Goal: Task Accomplishment & Management: Use online tool/utility

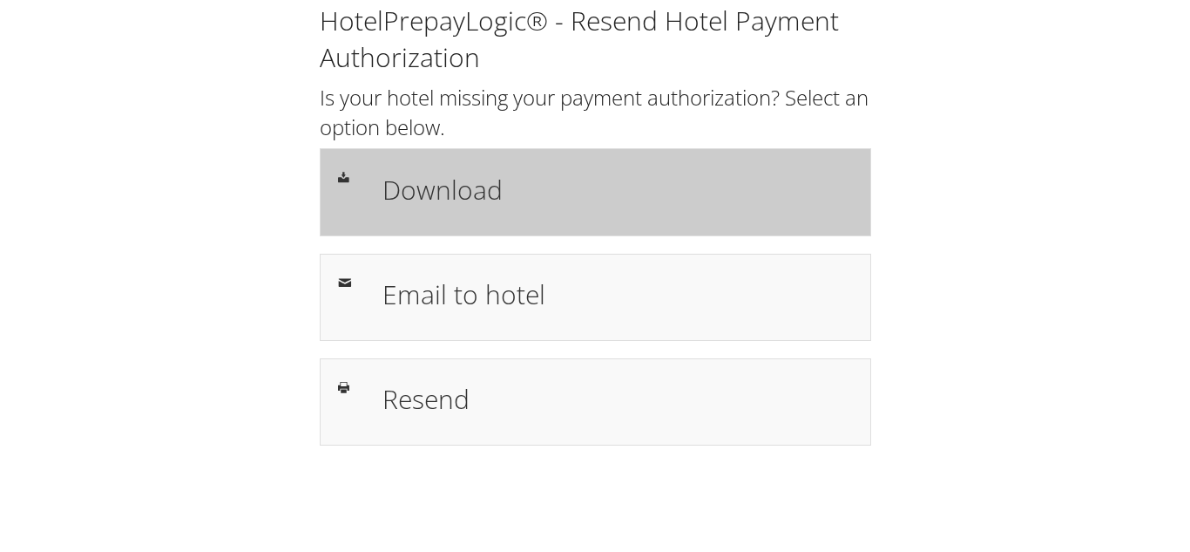
click at [428, 195] on h1 "Download" at bounding box center [617, 189] width 470 height 39
click at [429, 190] on h1 "Download" at bounding box center [617, 189] width 470 height 39
click at [469, 196] on h1 "Download" at bounding box center [617, 189] width 470 height 39
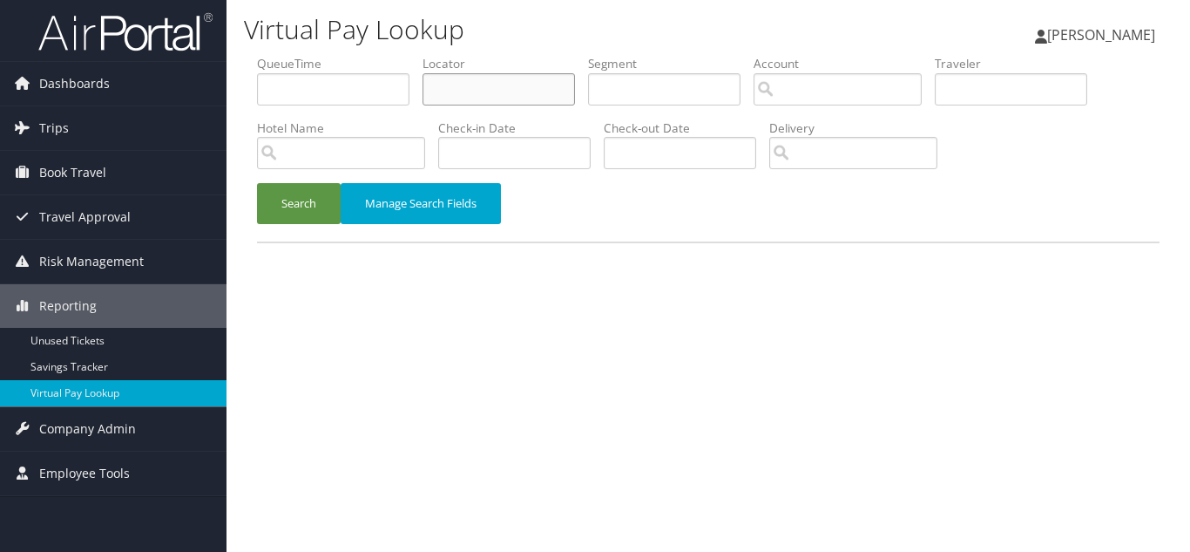
click at [475, 83] on input "text" at bounding box center [499, 89] width 152 height 32
paste input "KKXHGL"
type input "KKXHGL"
click at [257, 183] on button "Search" at bounding box center [299, 203] width 84 height 41
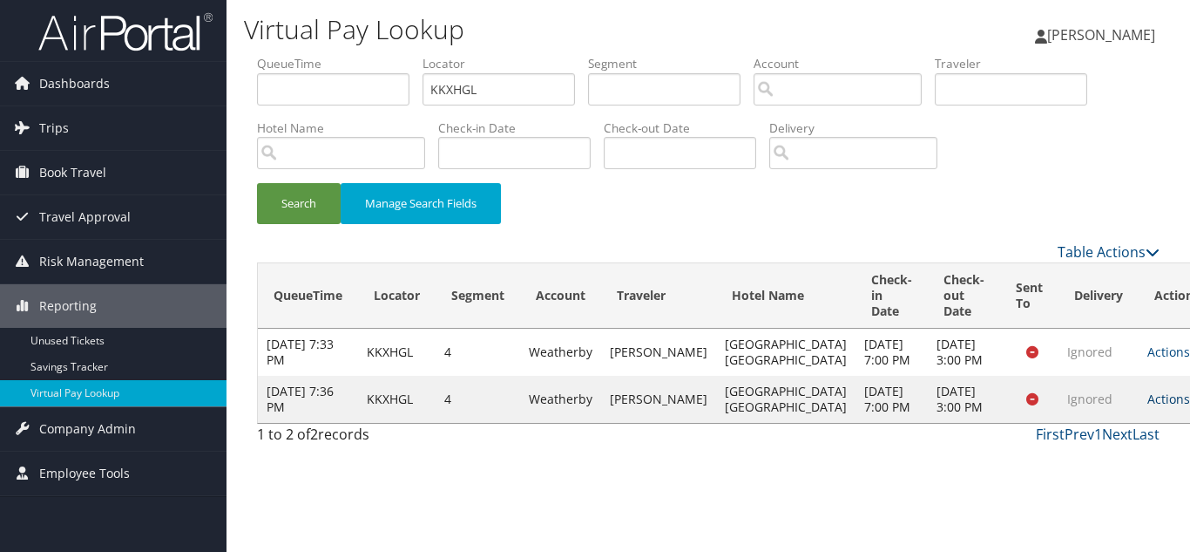
click at [1147, 407] on link "Actions" at bounding box center [1174, 398] width 55 height 17
click at [1079, 497] on link "Logs" at bounding box center [1083, 501] width 110 height 30
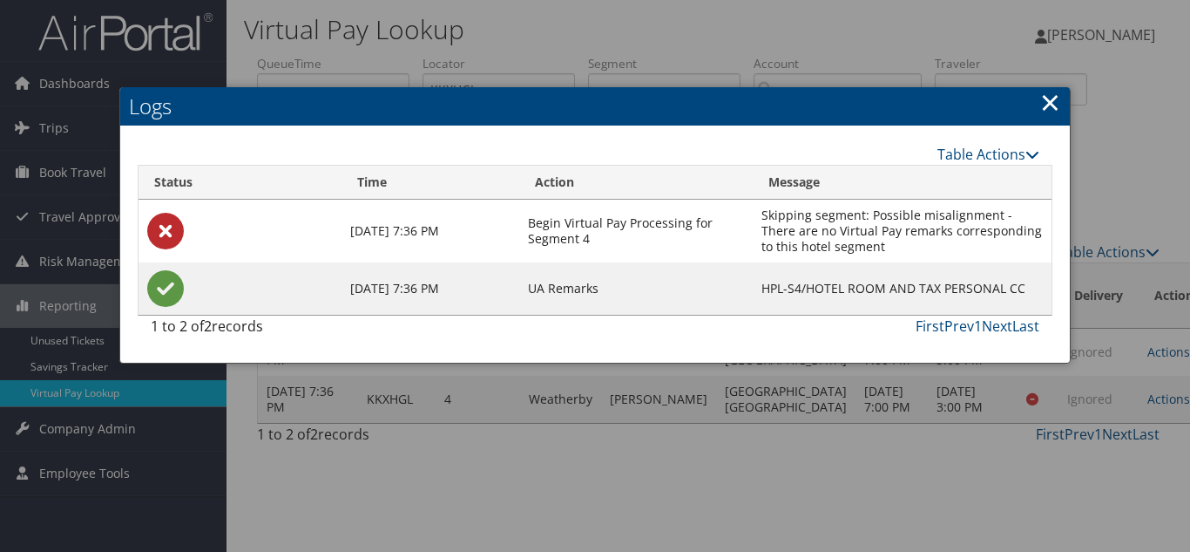
click at [1052, 98] on link "×" at bounding box center [1050, 102] width 20 height 35
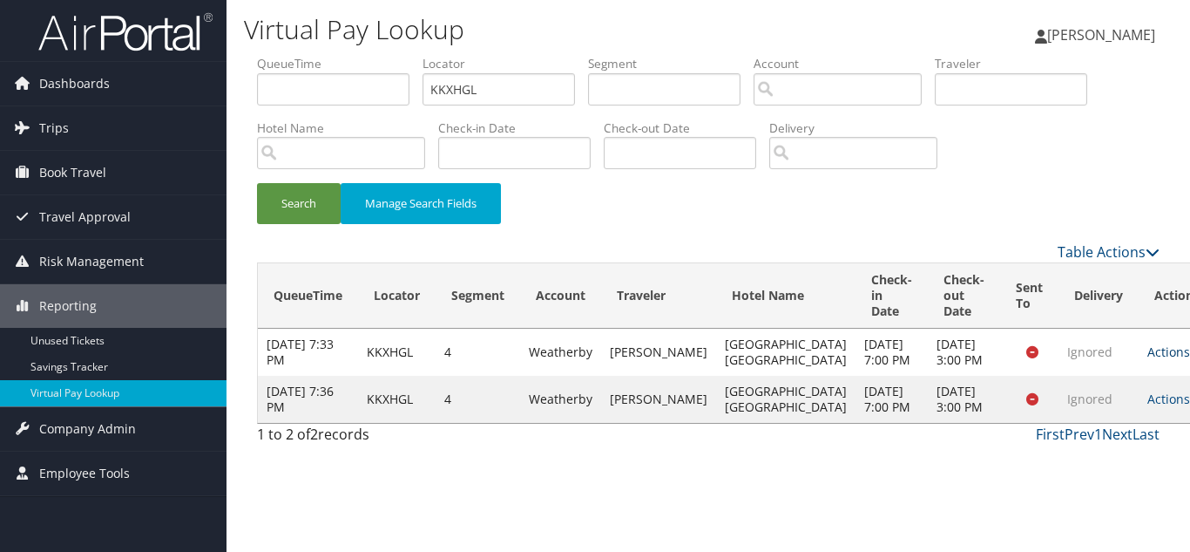
click at [1189, 358] on icon at bounding box center [1196, 352] width 12 height 12
click at [1100, 427] on link "Logs" at bounding box center [1083, 423] width 110 height 30
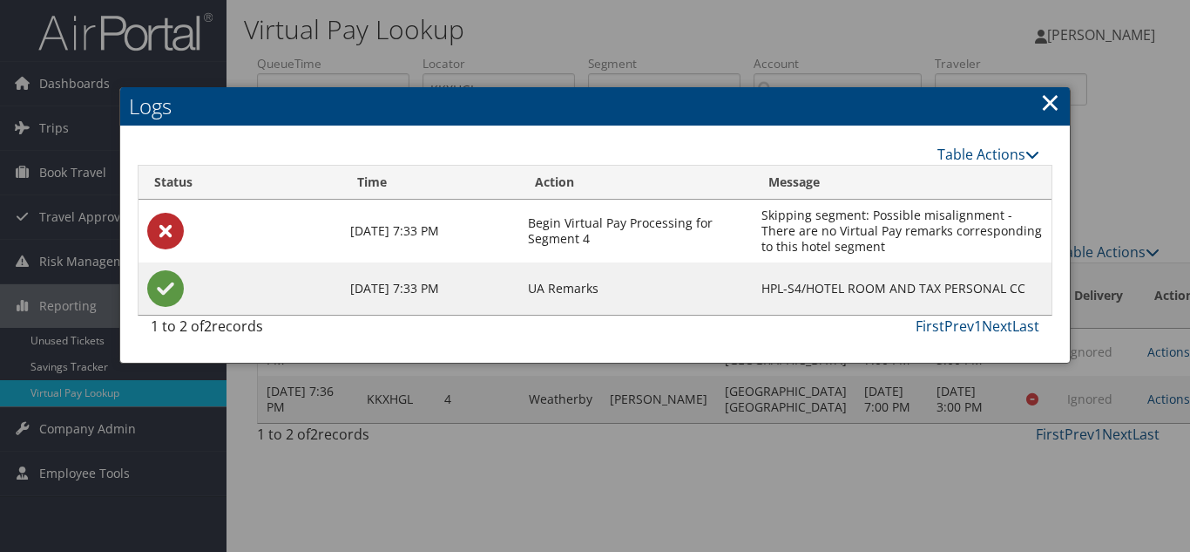
drag, startPoint x: 1046, startPoint y: 104, endPoint x: 1135, endPoint y: 198, distance: 129.4
click at [1047, 104] on link "×" at bounding box center [1050, 102] width 20 height 35
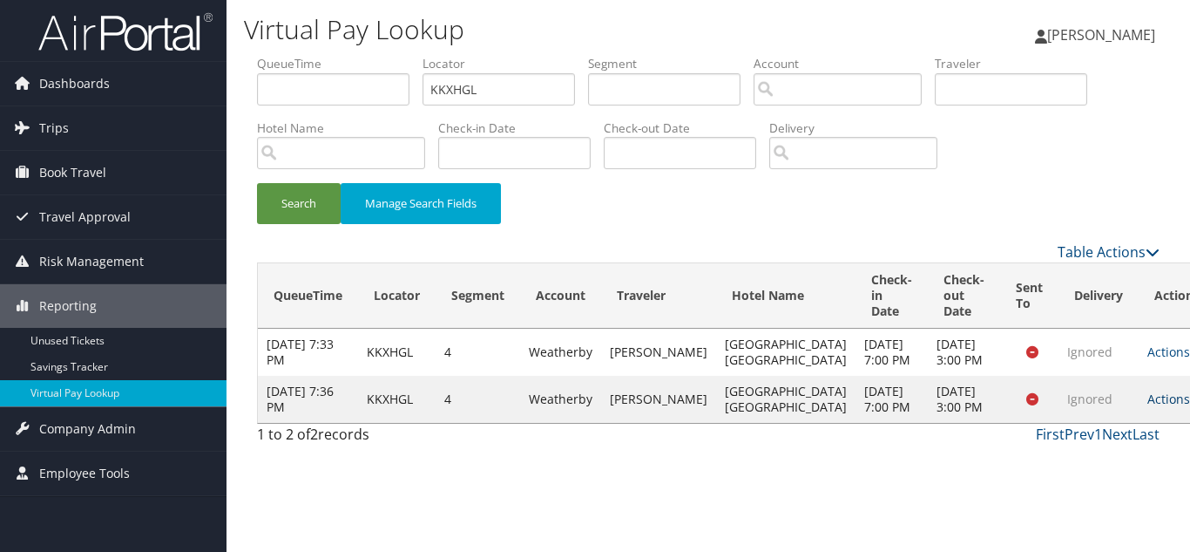
click at [1189, 405] on icon at bounding box center [1196, 399] width 12 height 12
click at [1084, 529] on link "View Itinerary" at bounding box center [1083, 531] width 110 height 30
click at [713, 231] on div "Search Manage Search Fields" at bounding box center [708, 212] width 929 height 58
click at [488, 91] on input "KKXHGL" at bounding box center [499, 89] width 152 height 32
click at [257, 183] on button "Search" at bounding box center [299, 203] width 84 height 41
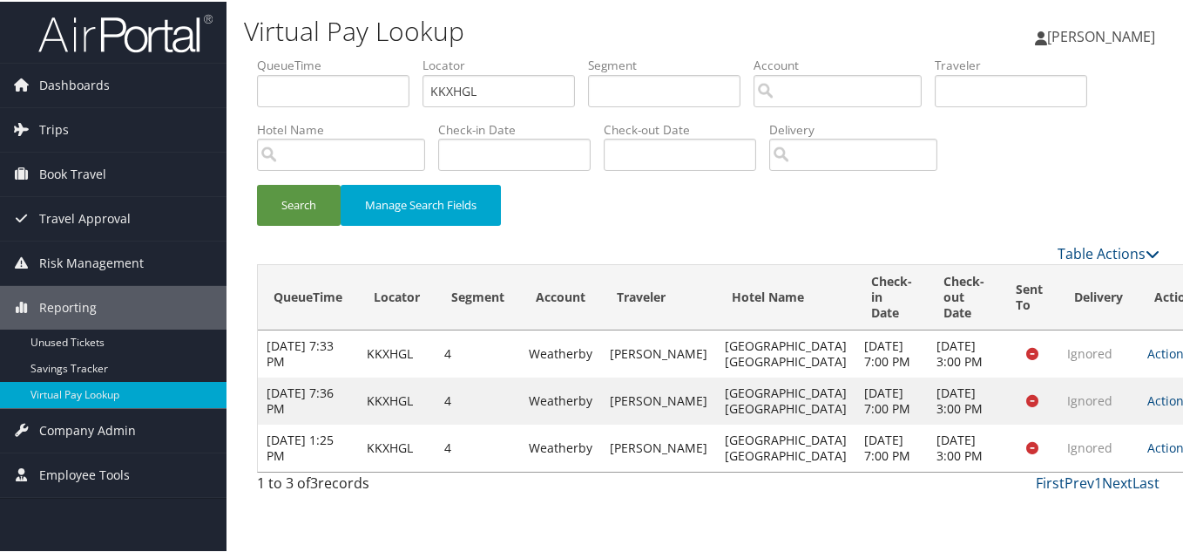
drag, startPoint x: 1133, startPoint y: 483, endPoint x: 1143, endPoint y: 496, distance: 16.7
click at [1189, 452] on icon at bounding box center [1196, 446] width 12 height 12
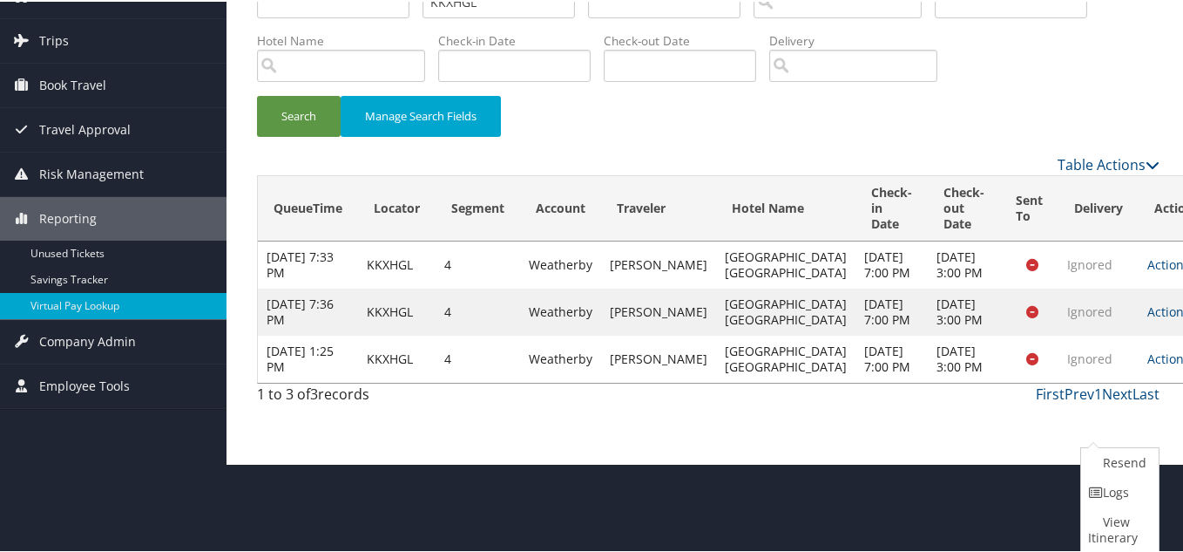
drag, startPoint x: 1106, startPoint y: 489, endPoint x: 1160, endPoint y: 493, distance: 53.3
click at [1108, 488] on link "Logs" at bounding box center [1117, 491] width 73 height 30
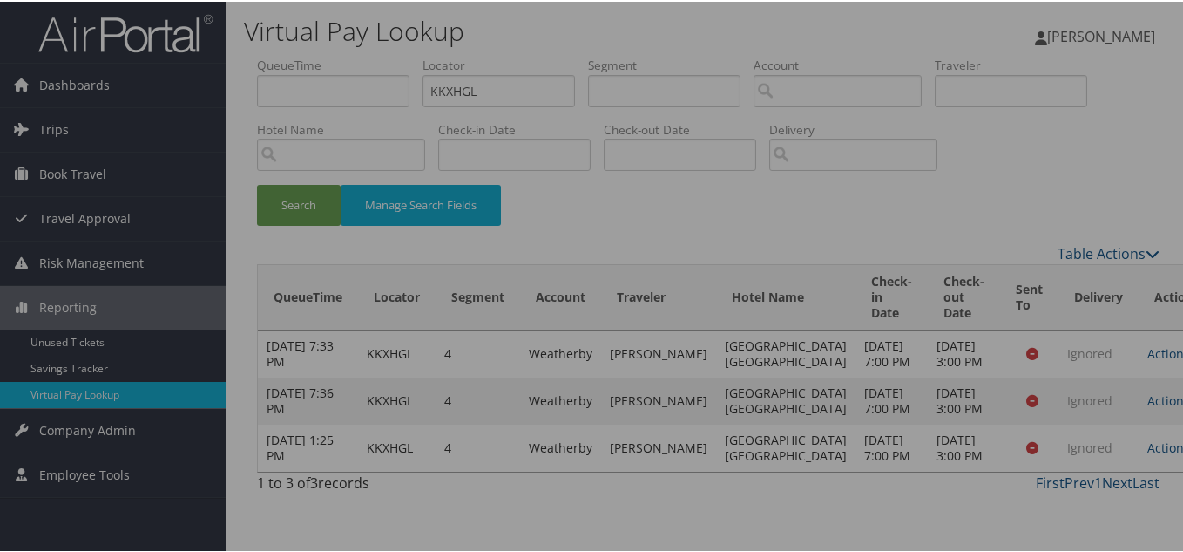
scroll to position [43, 0]
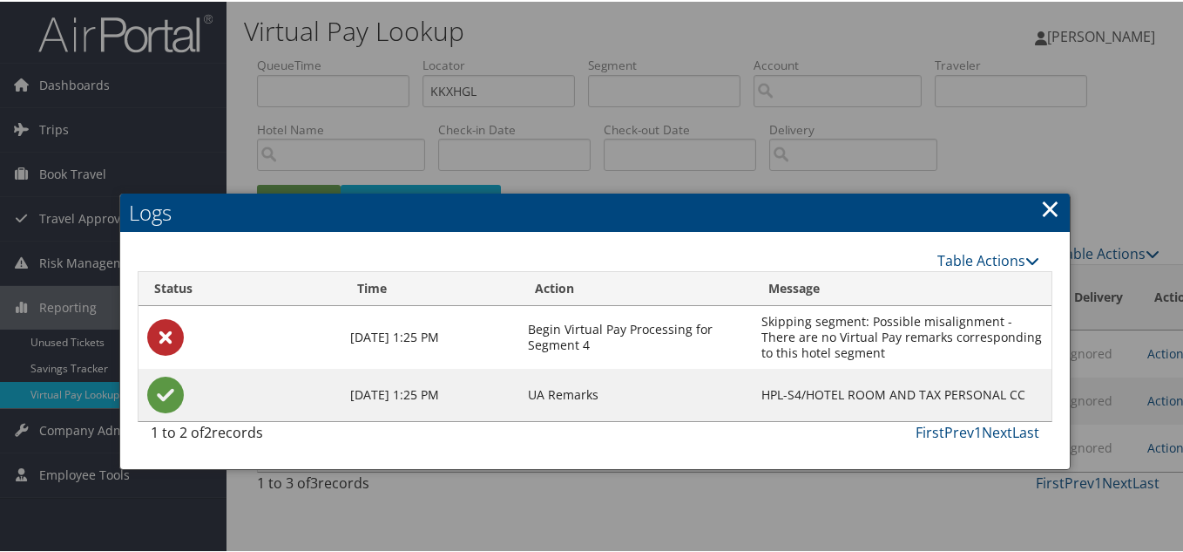
click at [1050, 189] on link "×" at bounding box center [1050, 206] width 20 height 35
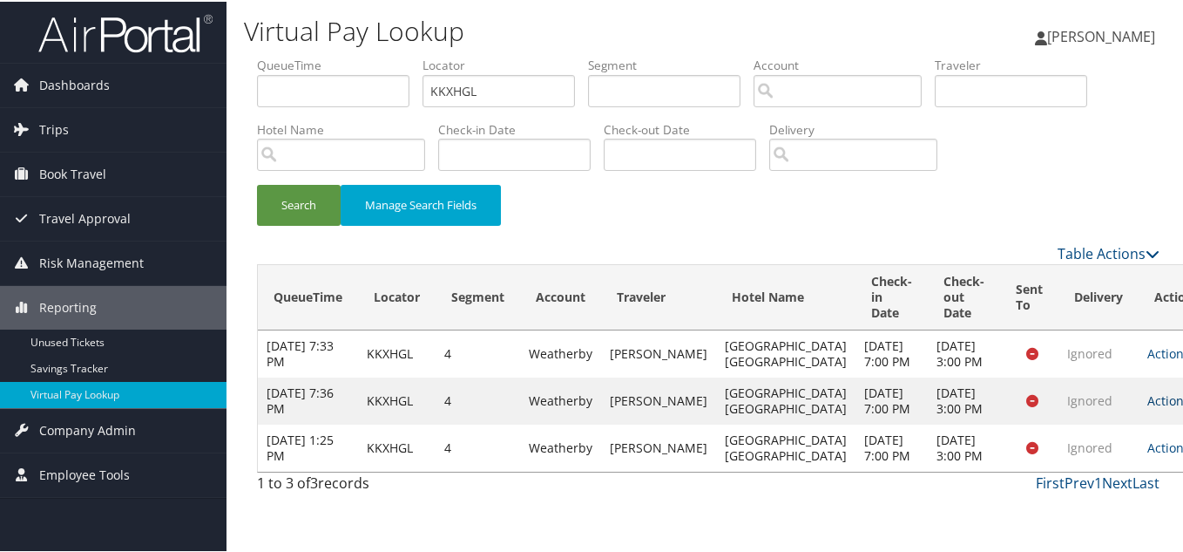
click at [1189, 405] on icon at bounding box center [1196, 399] width 12 height 12
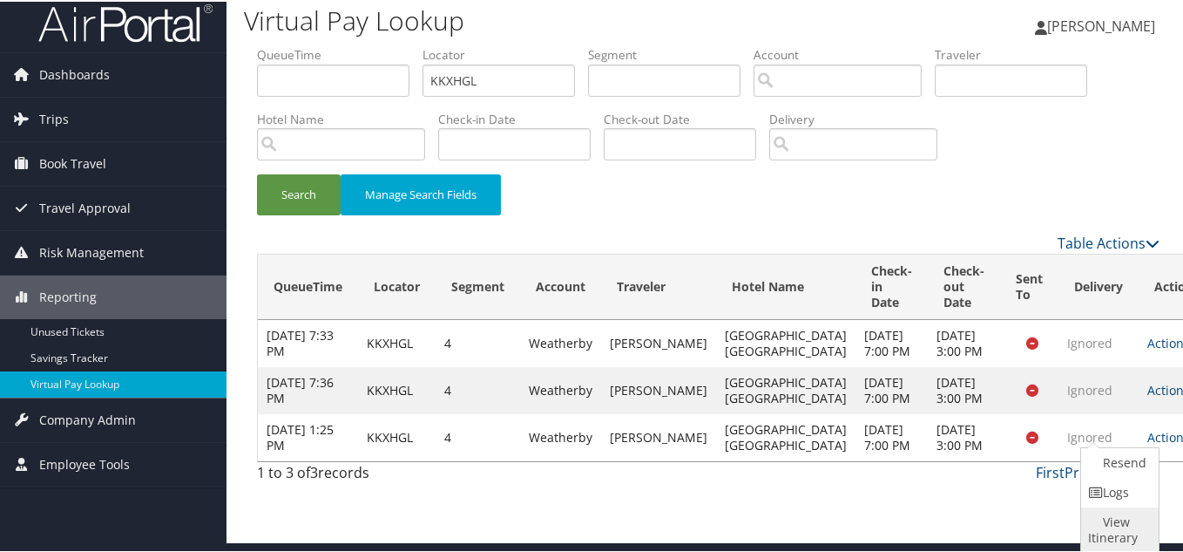
click at [1113, 510] on link "View Itinerary" at bounding box center [1117, 527] width 73 height 45
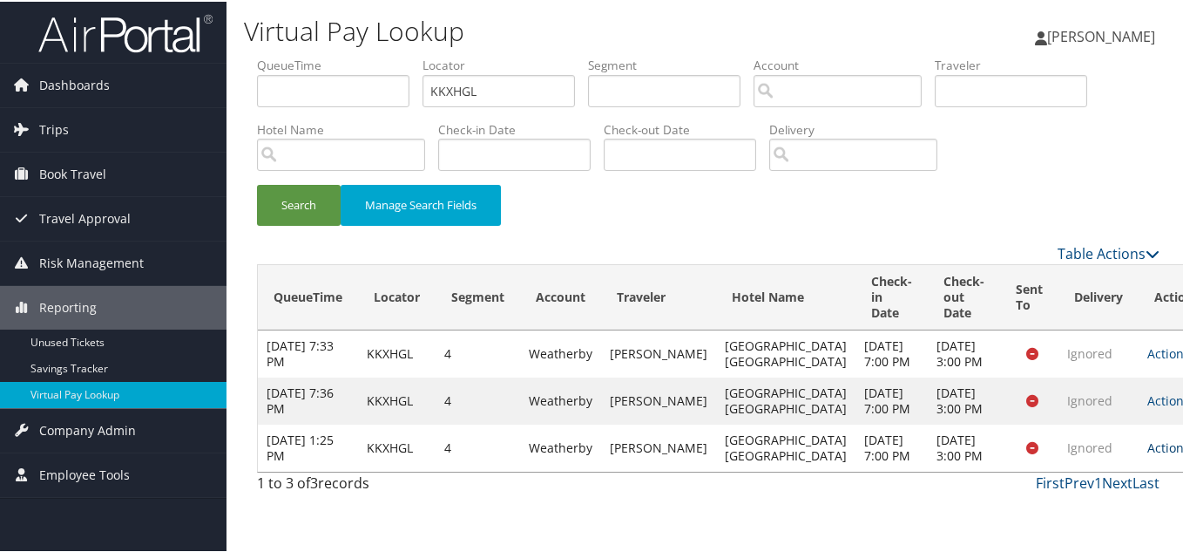
click at [1189, 452] on icon at bounding box center [1196, 446] width 12 height 12
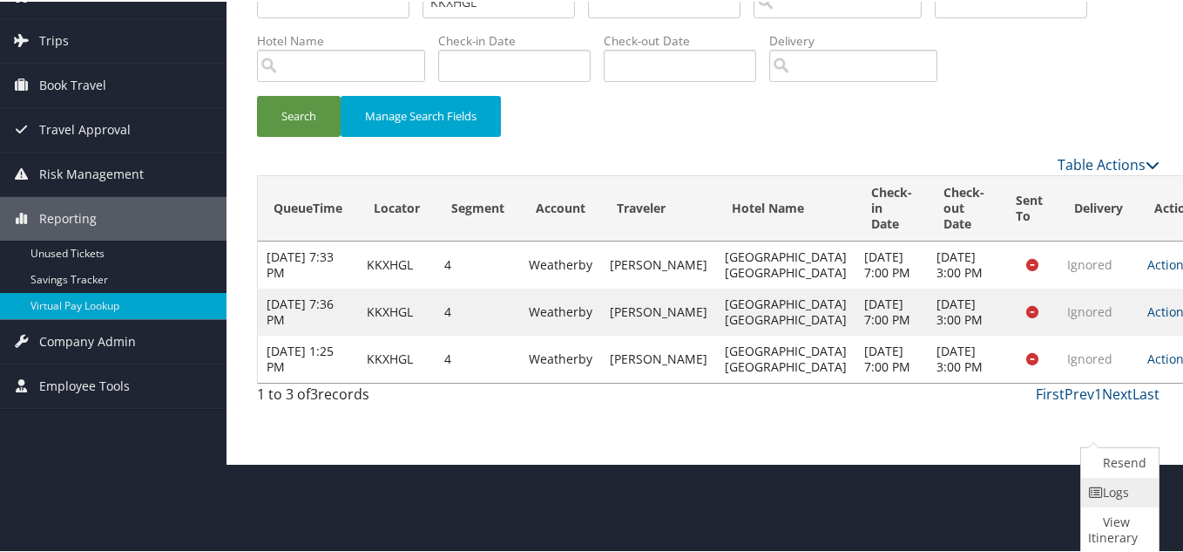
click at [1122, 491] on link "Logs" at bounding box center [1117, 491] width 73 height 30
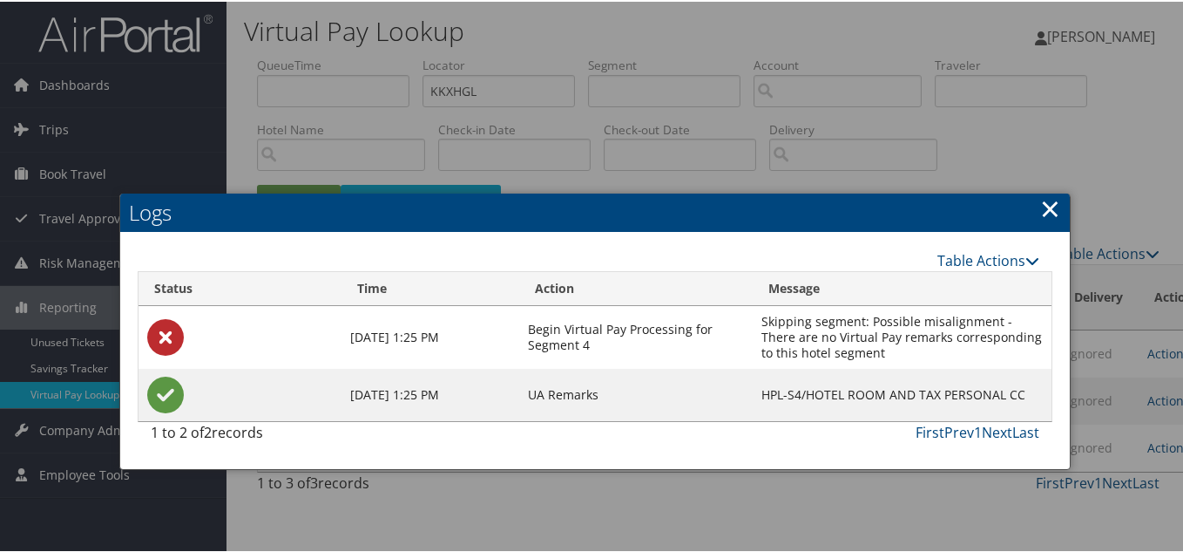
click at [883, 304] on td "Skipping segment: Possible misalignment - There are no Virtual Pay remarks corr…" at bounding box center [903, 335] width 300 height 63
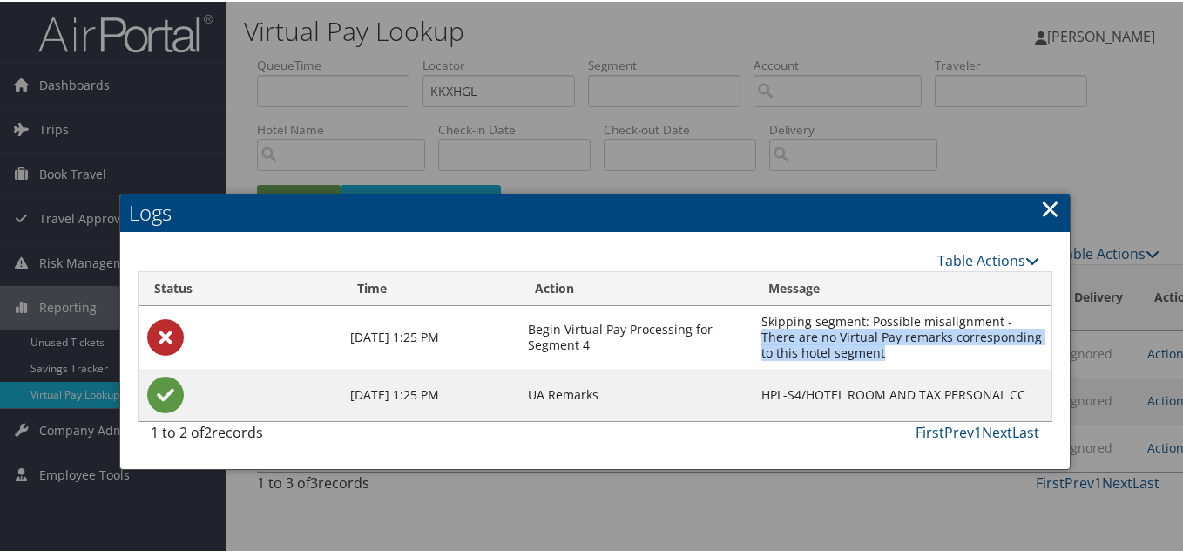
drag, startPoint x: 761, startPoint y: 293, endPoint x: 880, endPoint y: 315, distance: 120.5
click at [880, 315] on td "Skipping segment: Possible misalignment - There are no Virtual Pay remarks corr…" at bounding box center [903, 335] width 300 height 63
copy td "There are no Virtual Pay remarks corresponding to this hotel segment"
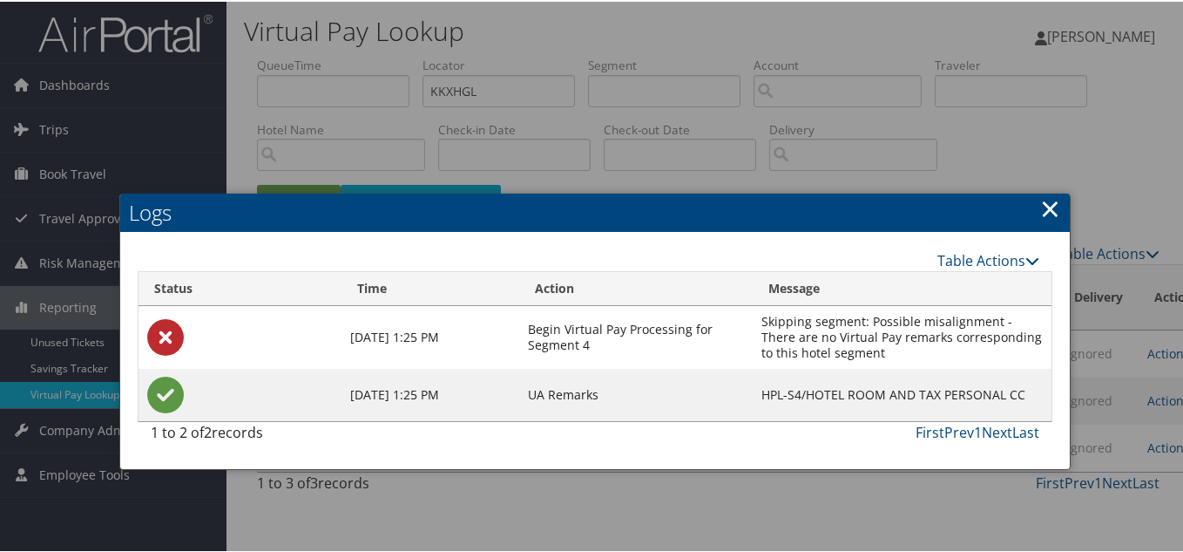
click at [1046, 189] on link "×" at bounding box center [1050, 206] width 20 height 35
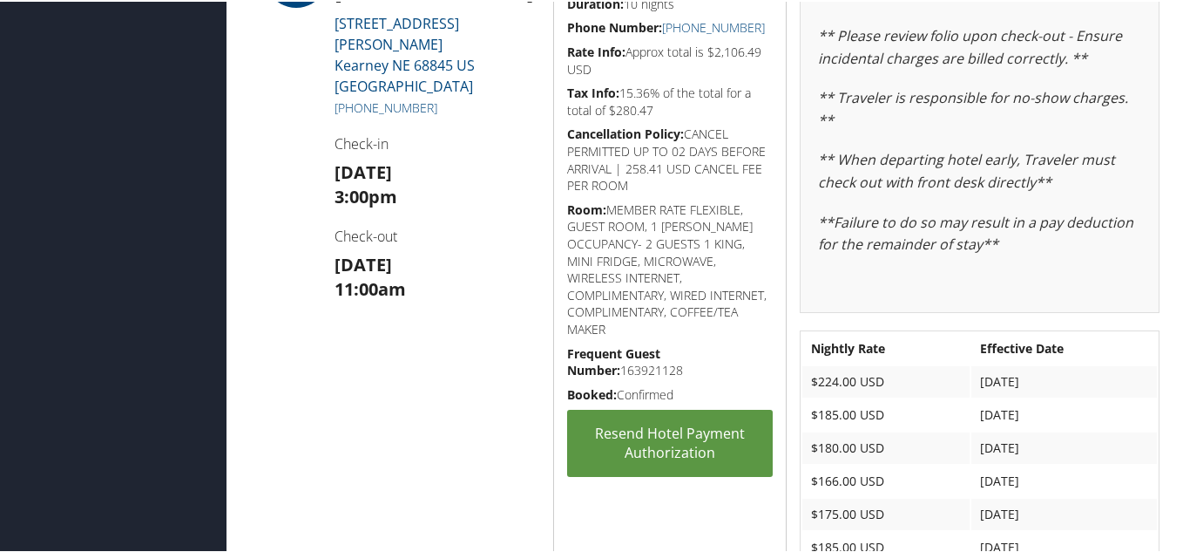
scroll to position [1655, 0]
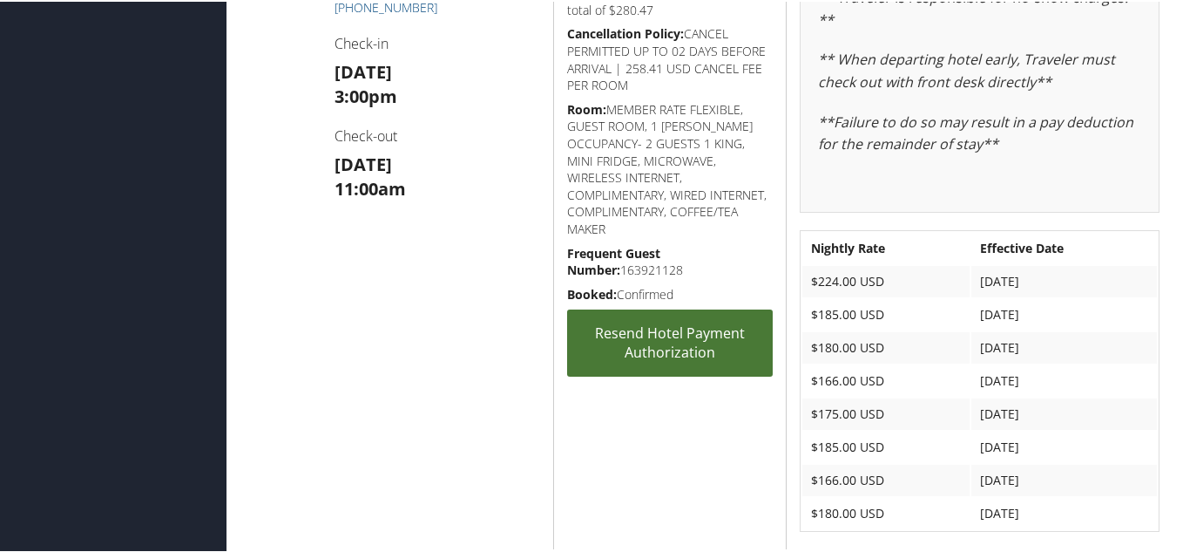
click at [667, 336] on link "Resend Hotel Payment Authorization" at bounding box center [670, 341] width 206 height 67
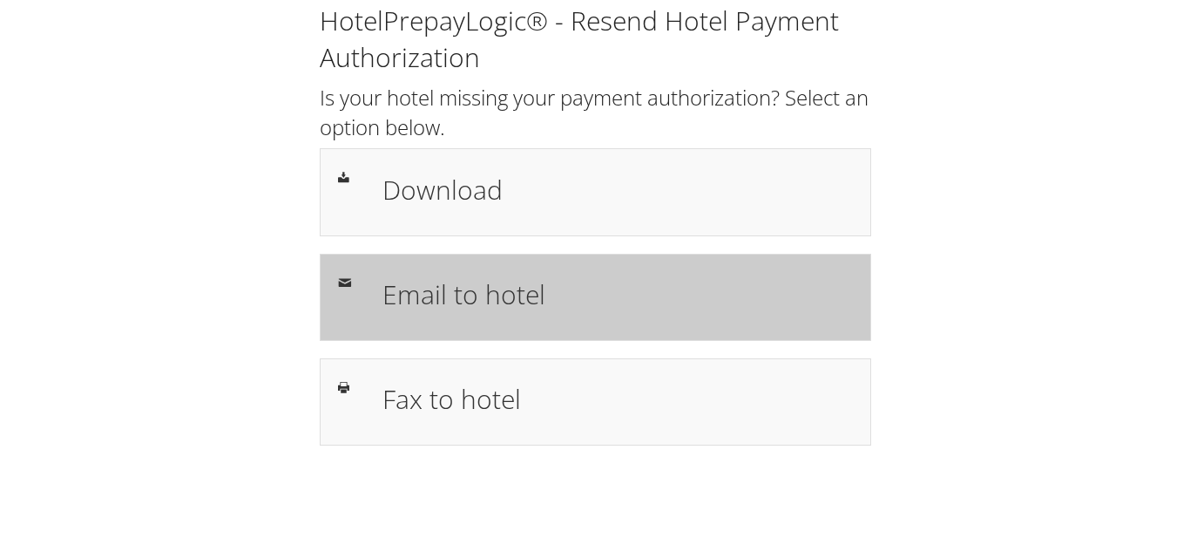
click at [489, 309] on h1 "Email to hotel" at bounding box center [617, 293] width 470 height 39
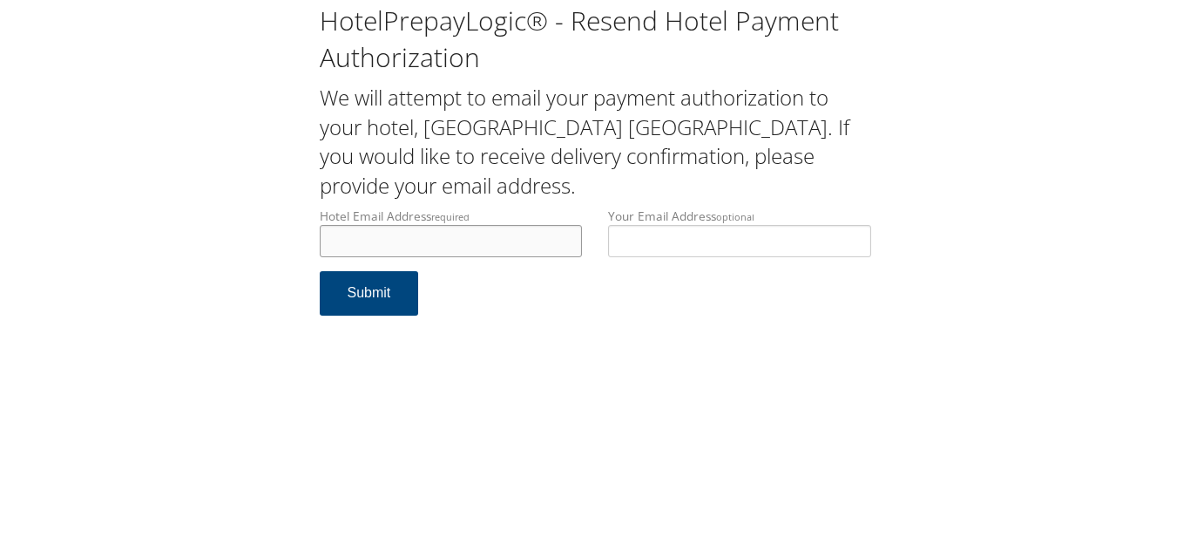
click at [454, 240] on input "Hotel Email Address required" at bounding box center [451, 241] width 263 height 32
type input "Ecare@chghealthcare.com"
click at [695, 322] on form "Hotel Email Address required Ecare@chghealthcare.com Hotel email address is req…" at bounding box center [596, 269] width 552 height 125
click at [362, 300] on button "Submit" at bounding box center [369, 293] width 99 height 44
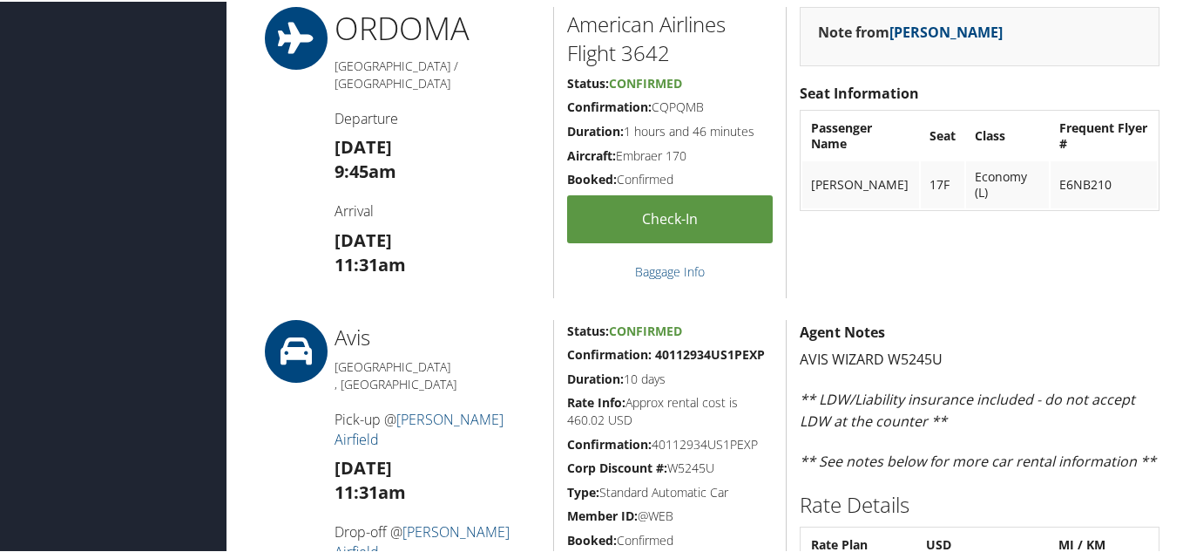
scroll to position [871, 0]
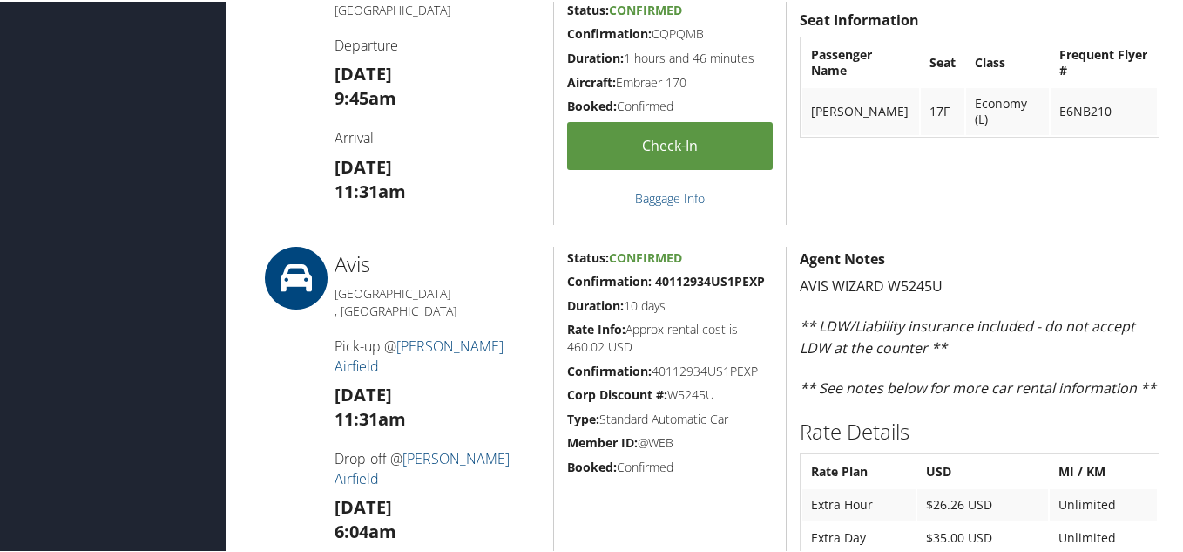
drag, startPoint x: 440, startPoint y: 240, endPoint x: 463, endPoint y: 263, distance: 32.7
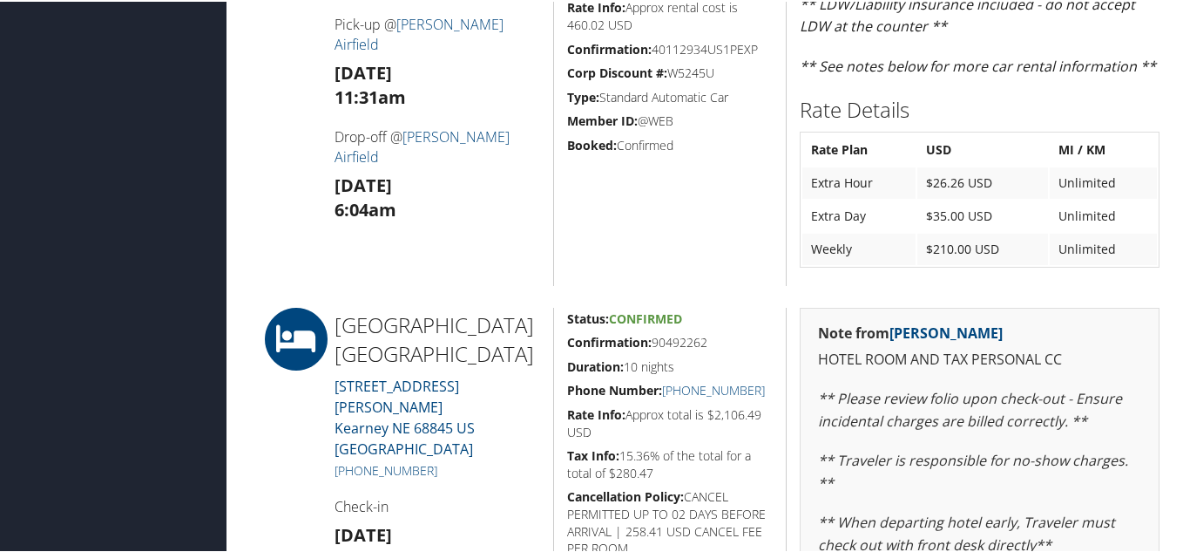
scroll to position [1220, 0]
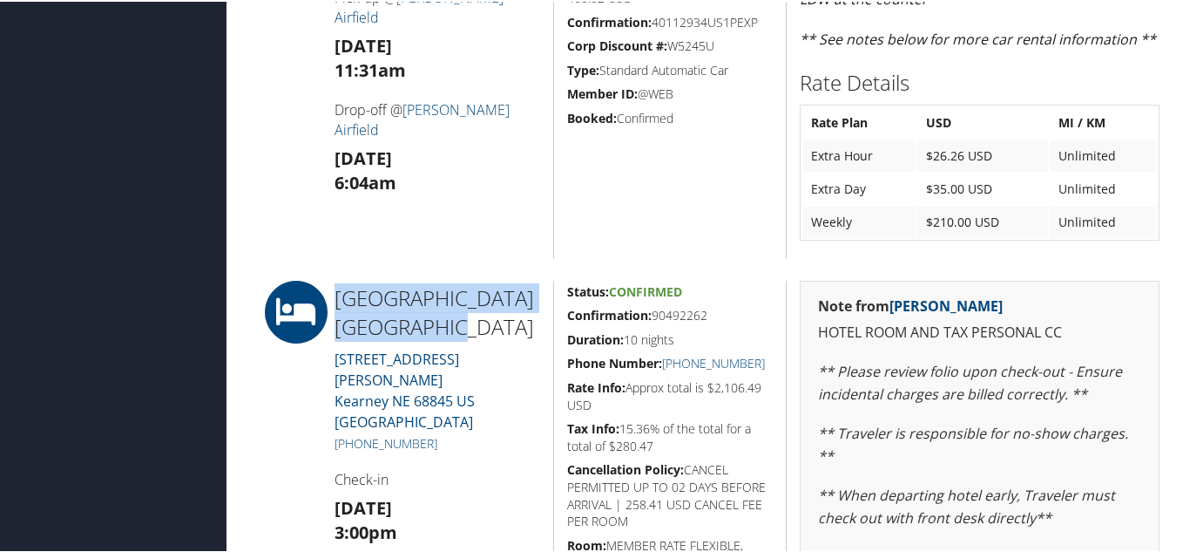
drag, startPoint x: 337, startPoint y: 297, endPoint x: 538, endPoint y: 358, distance: 209.5
click at [409, 324] on h2 "[GEOGRAPHIC_DATA] [GEOGRAPHIC_DATA]" at bounding box center [438, 310] width 206 height 58
copy h2 "[GEOGRAPHIC_DATA] [GEOGRAPHIC_DATA]"
drag, startPoint x: 438, startPoint y: 396, endPoint x: 350, endPoint y: 405, distance: 88.4
click at [350, 433] on h5 "+1 (308) 236-4200" at bounding box center [438, 441] width 206 height 17
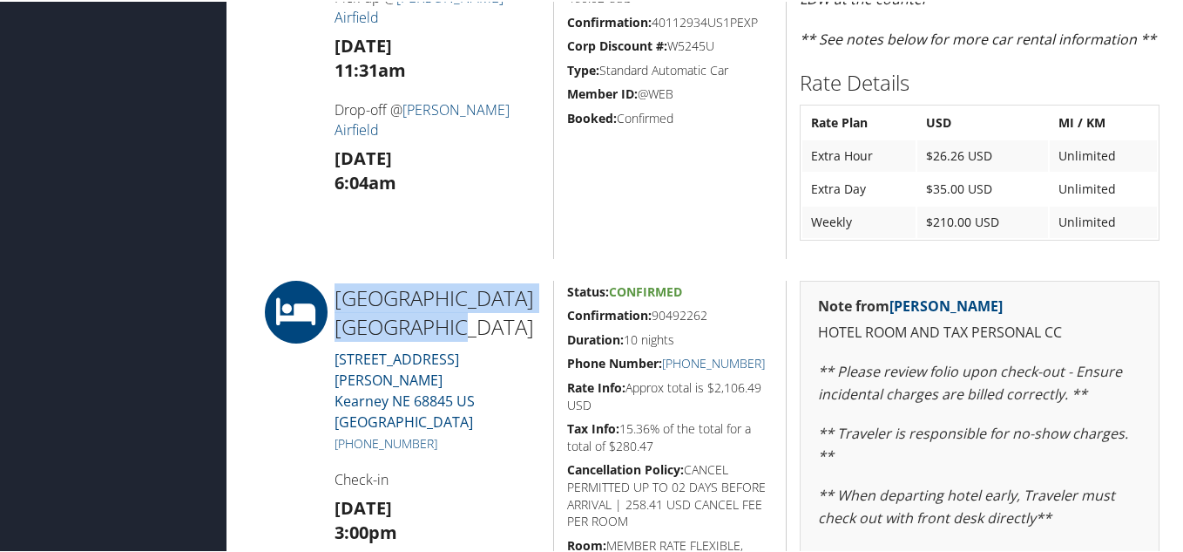
copy link "(308) 236-4200"
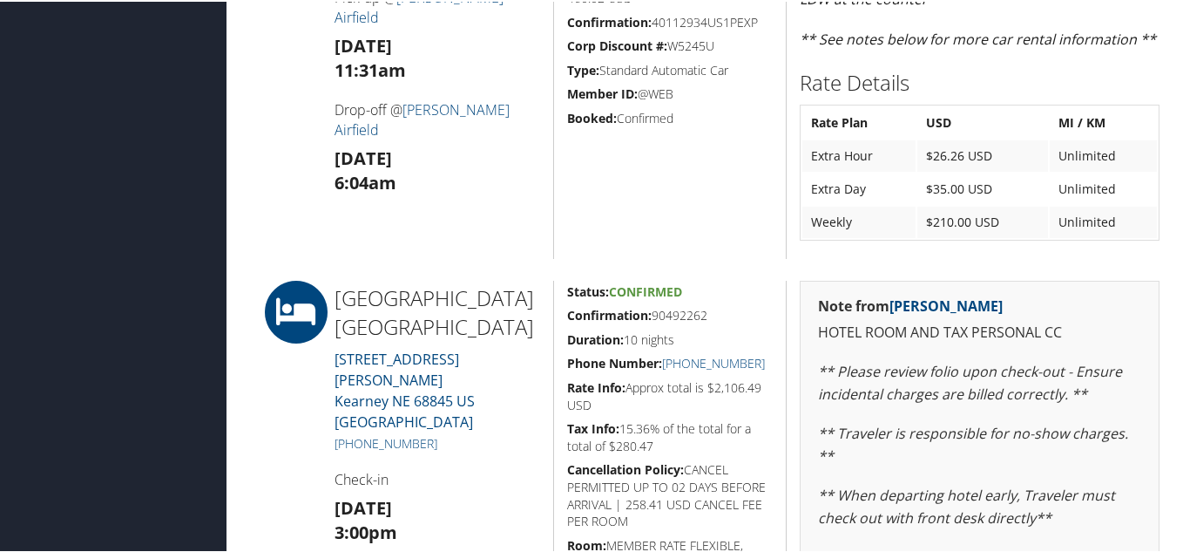
click at [298, 203] on div at bounding box center [283, 76] width 78 height 361
click at [477, 221] on div "Avis Omaha , NE Pick-up @ Eppley Airfield Wed 10 Sep 11:31am Drop-off @ Eppley …" at bounding box center [437, 76] width 233 height 361
click at [435, 232] on div "Avis Omaha , NE Pick-up @ Eppley Airfield Wed 10 Sep 11:31am Drop-off @ Eppley …" at bounding box center [437, 76] width 233 height 361
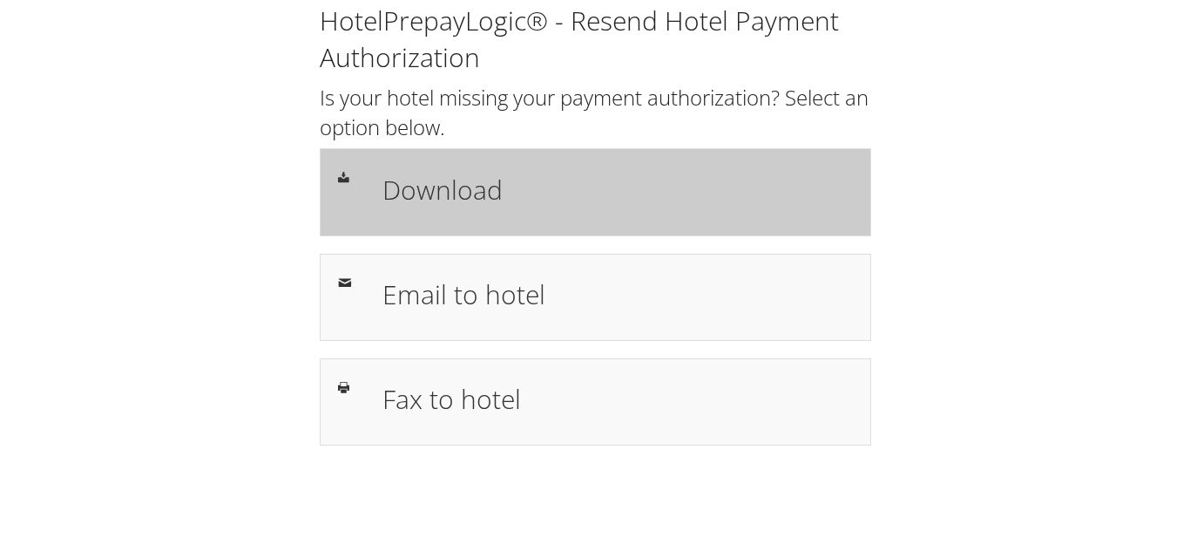
click at [442, 179] on h1 "Download" at bounding box center [617, 189] width 470 height 39
